Goal: Task Accomplishment & Management: Manage account settings

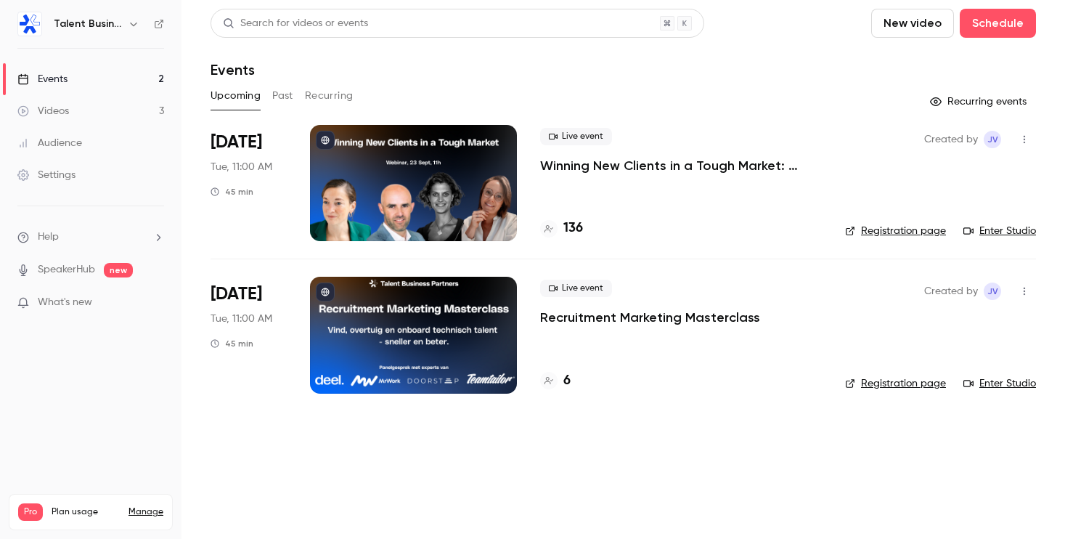
click at [1012, 232] on link "Enter Studio" at bounding box center [1000, 231] width 73 height 15
click at [1031, 138] on button "button" at bounding box center [1024, 139] width 23 height 23
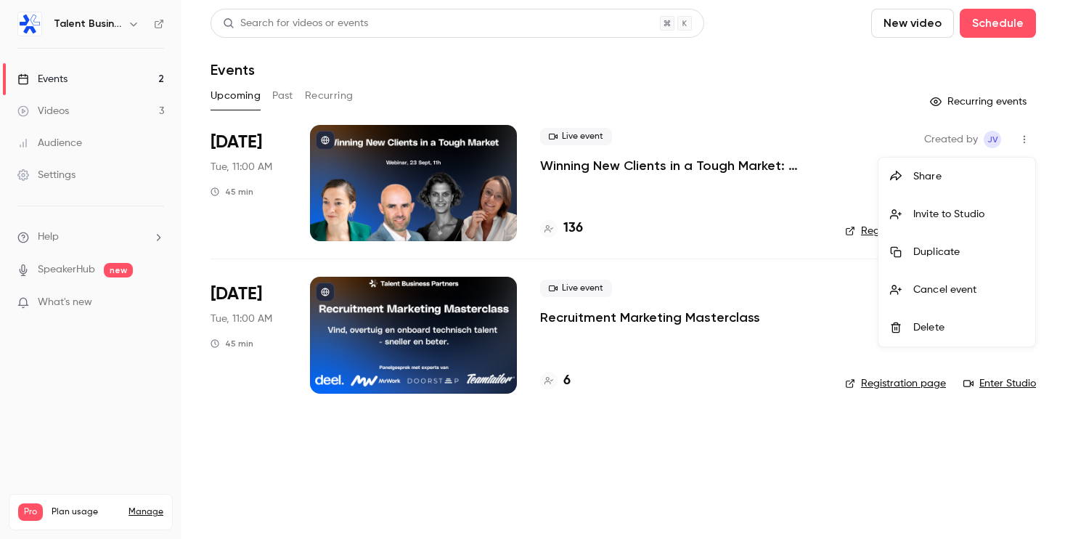
click at [410, 171] on div at bounding box center [532, 269] width 1065 height 539
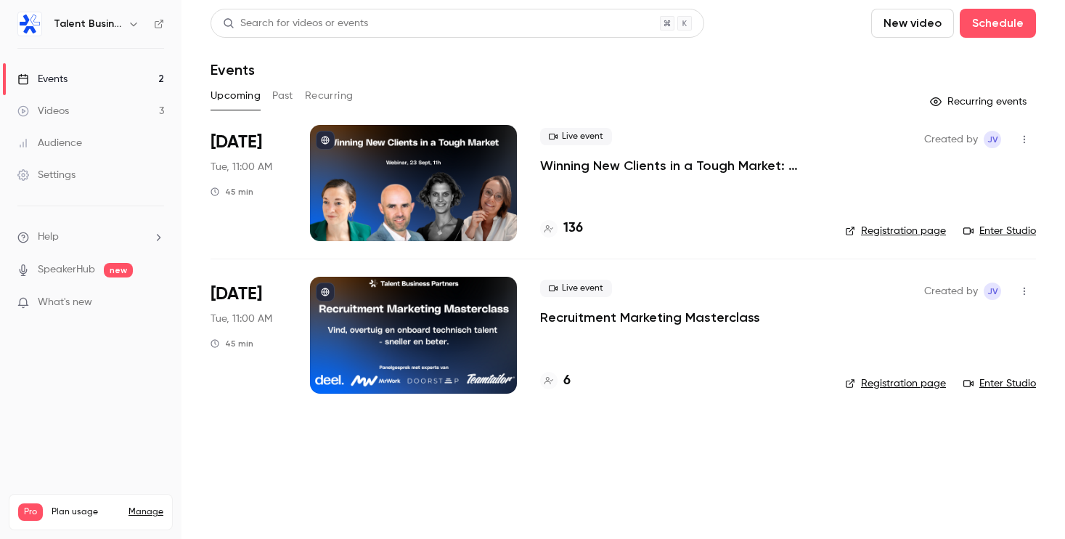
click at [582, 169] on p "Winning New Clients in a Tough Market: Strategies for Staffing & Recruitment Ag…" at bounding box center [681, 165] width 282 height 17
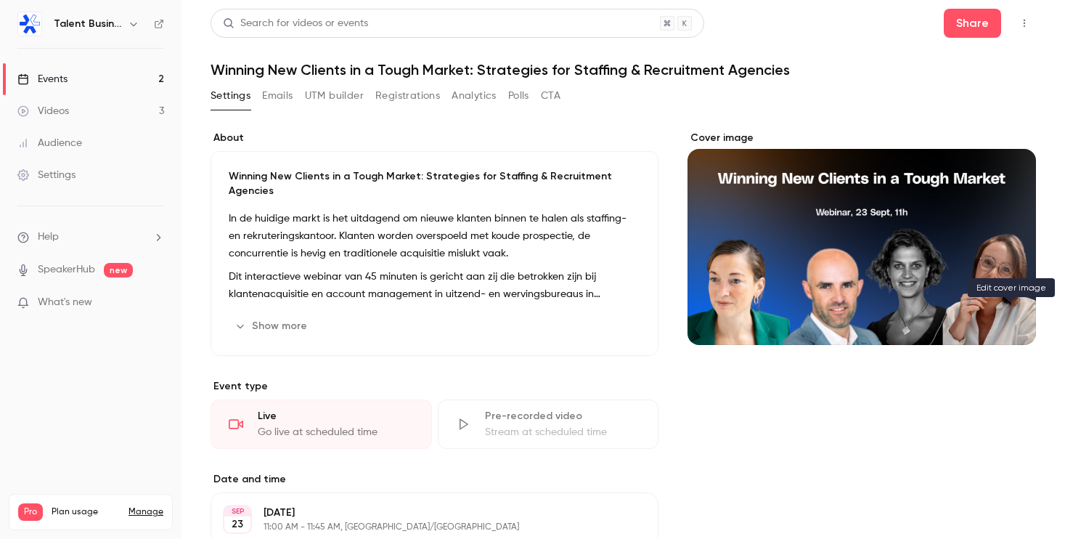
click at [1015, 319] on icon "Cover image" at bounding box center [1010, 319] width 16 height 12
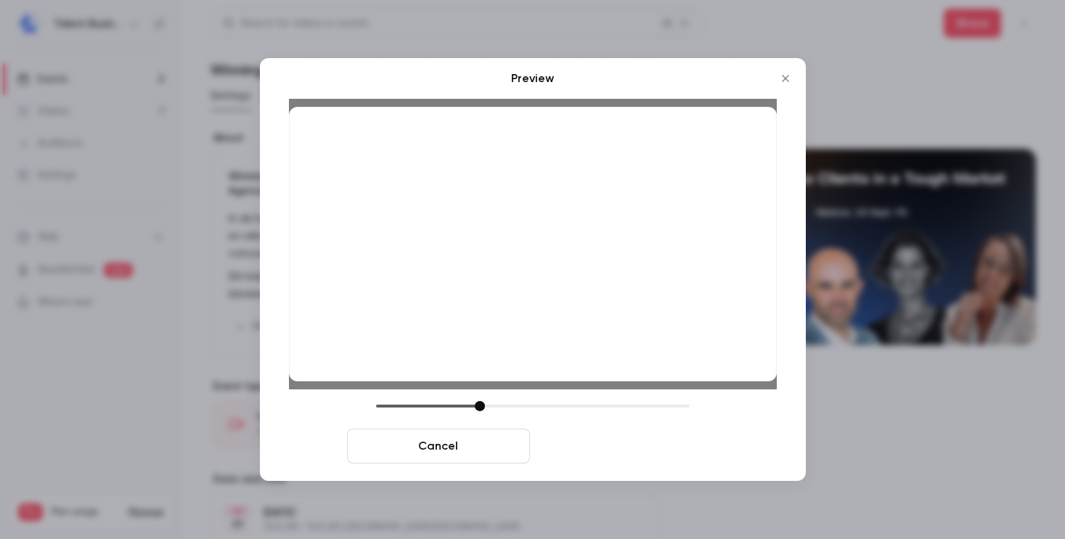
click at [617, 447] on button "Save cover" at bounding box center [627, 445] width 183 height 35
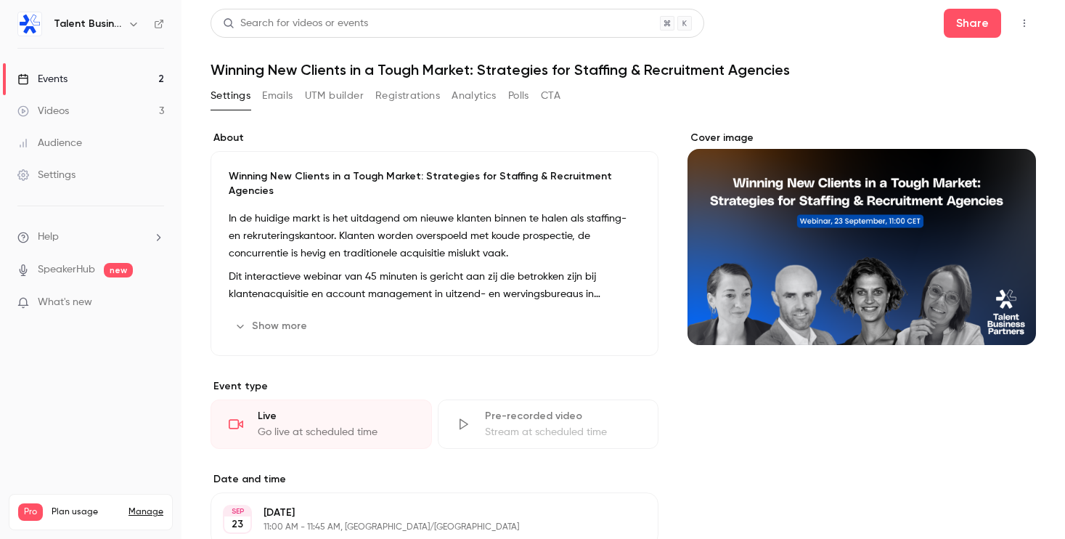
click at [278, 314] on button "Show more" at bounding box center [272, 325] width 87 height 23
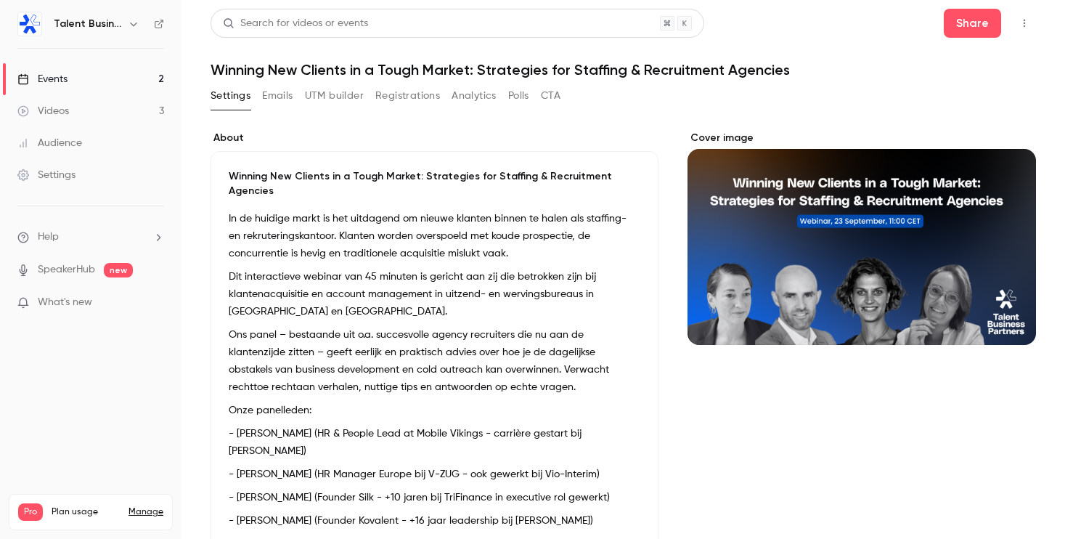
click at [60, 76] on div "Events" at bounding box center [42, 79] width 50 height 15
